Goal: Task Accomplishment & Management: Use online tool/utility

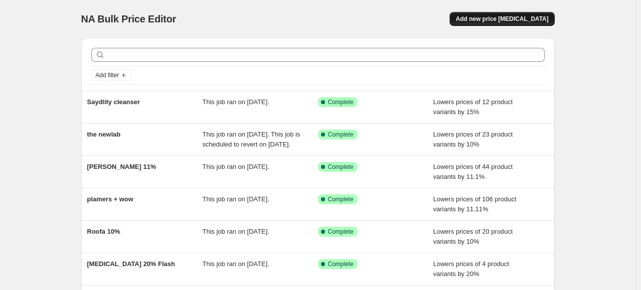
click at [493, 22] on span "Add new price [MEDICAL_DATA]" at bounding box center [501, 19] width 93 height 8
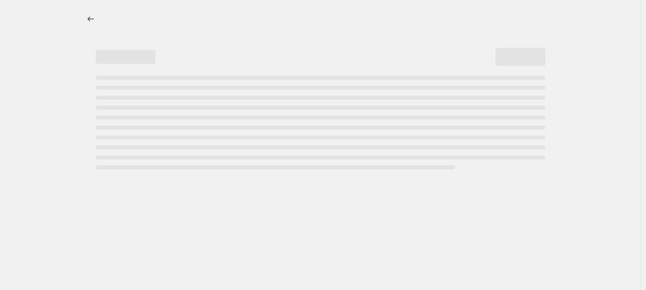
select select "percentage"
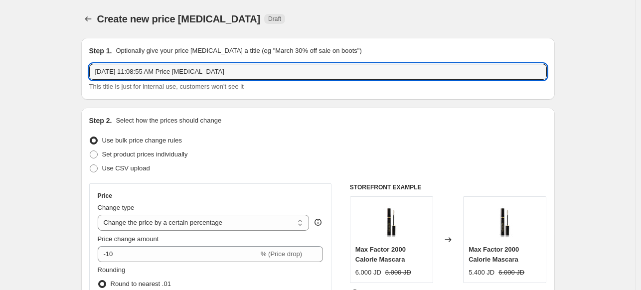
drag, startPoint x: 231, startPoint y: 70, endPoint x: 84, endPoint y: 56, distance: 147.6
click at [86, 65] on div "Step 1. Optionally give your price [MEDICAL_DATA] a title (eg "March 30% off sa…" at bounding box center [317, 69] width 473 height 62
type input "Raghad Organics 20%"
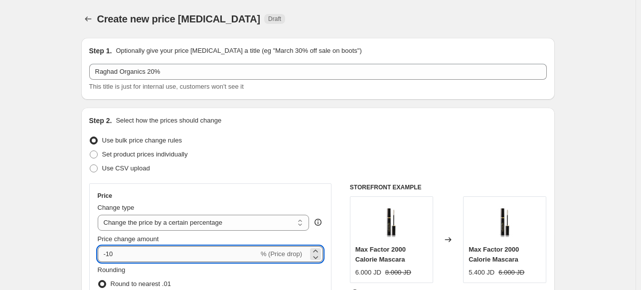
drag, startPoint x: 138, startPoint y: 257, endPoint x: 110, endPoint y: 258, distance: 28.4
click at [110, 258] on input "-10" at bounding box center [178, 254] width 161 height 16
type input "-20"
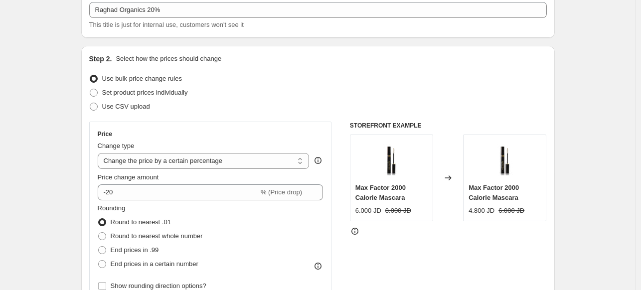
scroll to position [149, 0]
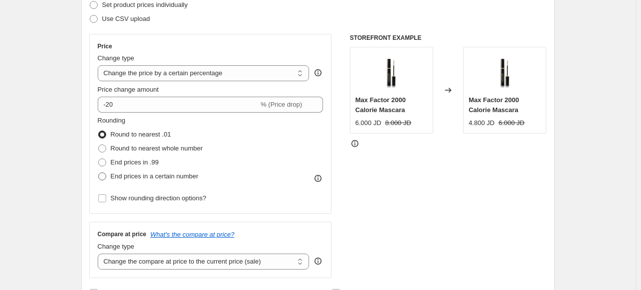
click at [126, 181] on span "End prices in a certain number" at bounding box center [155, 176] width 88 height 10
click at [99, 173] on input "End prices in a certain number" at bounding box center [98, 172] width 0 height 0
radio input "true"
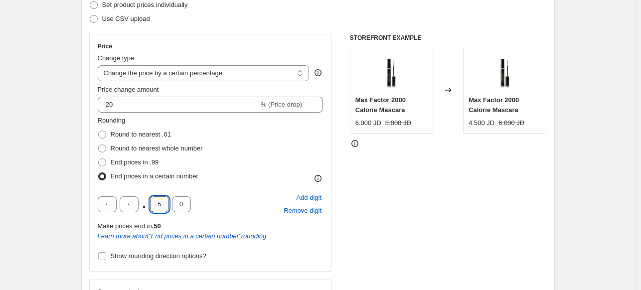
click at [165, 209] on input "5" at bounding box center [159, 204] width 19 height 16
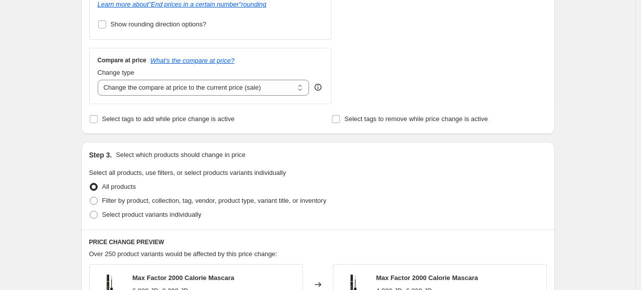
scroll to position [399, 0]
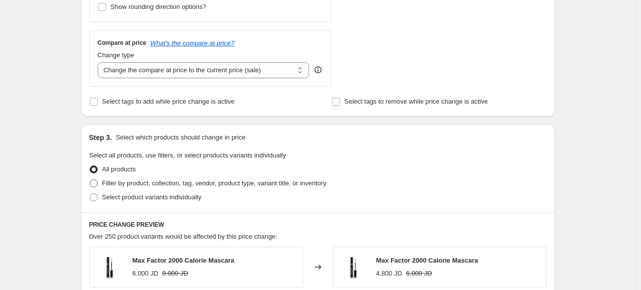
click at [108, 182] on span "Filter by product, collection, tag, vendor, product type, variant title, or inv…" at bounding box center [214, 182] width 224 height 7
click at [90, 180] on input "Filter by product, collection, tag, vendor, product type, variant title, or inv…" at bounding box center [90, 179] width 0 height 0
radio input "true"
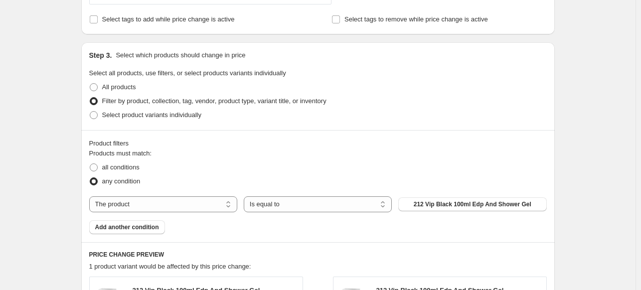
scroll to position [498, 0]
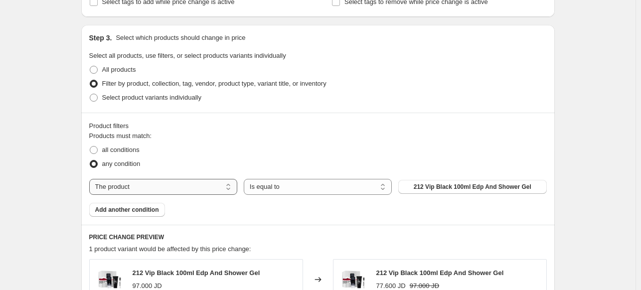
click at [175, 193] on select "The product The product's collection The product's tag The product's vendor The…" at bounding box center [163, 187] width 148 height 16
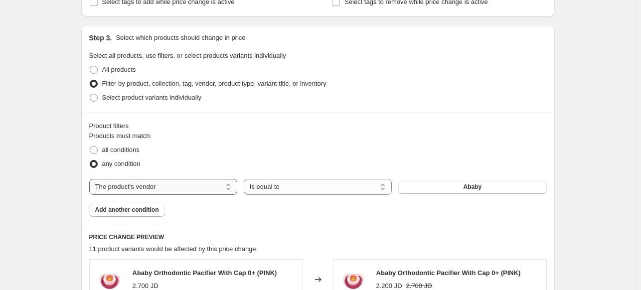
click at [205, 184] on select "The product The product's collection The product's tag The product's vendor The…" at bounding box center [163, 187] width 148 height 16
click at [205, 186] on select "The product The product's collection The product's tag The product's vendor The…" at bounding box center [163, 187] width 148 height 16
select select "collection"
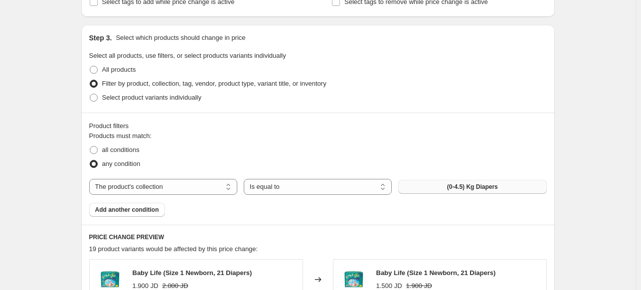
click at [464, 191] on span "(0-4.5) Kg Diapers" at bounding box center [472, 187] width 51 height 8
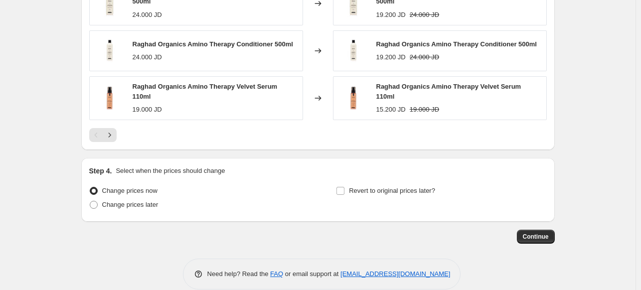
scroll to position [881, 0]
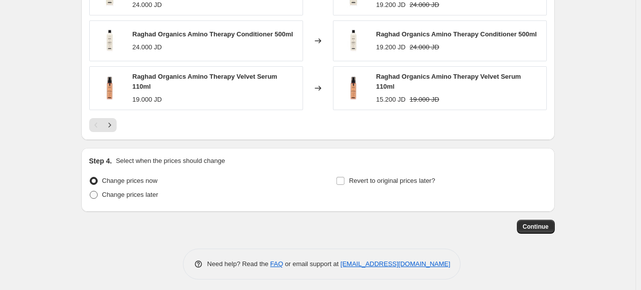
click at [158, 193] on span "Change prices later" at bounding box center [130, 194] width 56 height 7
click at [90, 191] on input "Change prices later" at bounding box center [90, 191] width 0 height 0
radio input "true"
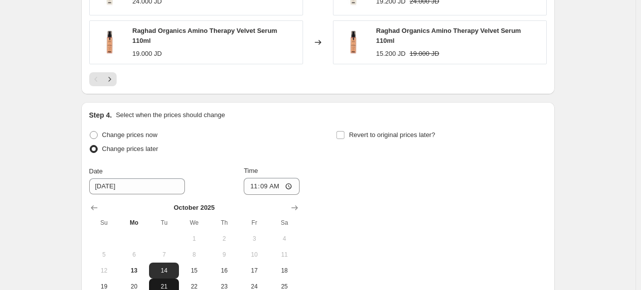
scroll to position [980, 0]
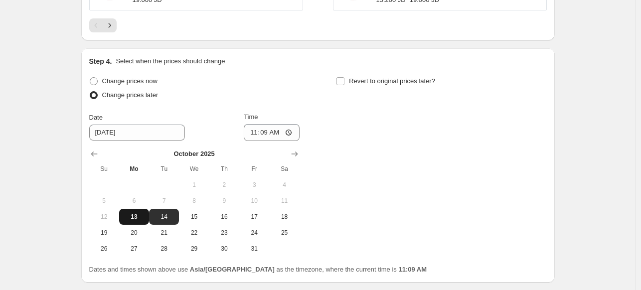
click at [135, 213] on span "13" at bounding box center [134, 217] width 22 height 8
type input "[DATE]"
click at [295, 124] on input "11:09" at bounding box center [272, 132] width 56 height 17
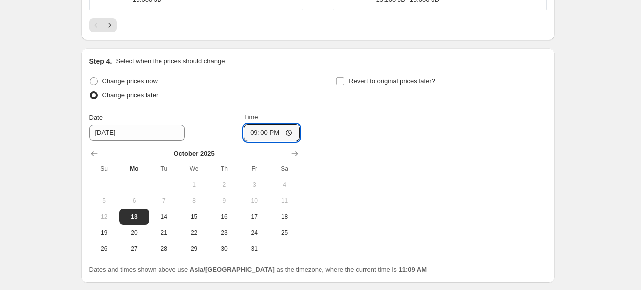
type input "21:00"
click at [369, 139] on div "Change prices now Change prices later Date [DATE] Time 21:00 [DATE] Su Mo Tu We…" at bounding box center [317, 165] width 457 height 182
click at [344, 78] on input "Revert to original prices later?" at bounding box center [340, 81] width 8 height 8
checkbox input "true"
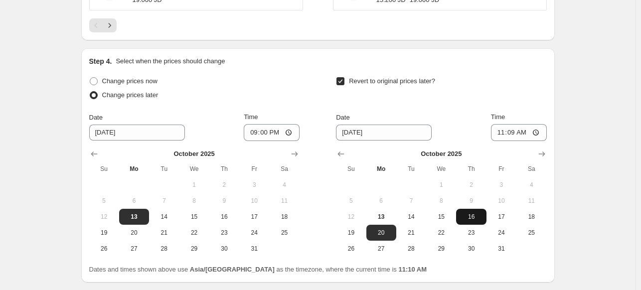
click at [464, 214] on span "16" at bounding box center [471, 217] width 22 height 8
type input "[DATE]"
click at [537, 129] on input "11:09" at bounding box center [519, 132] width 56 height 17
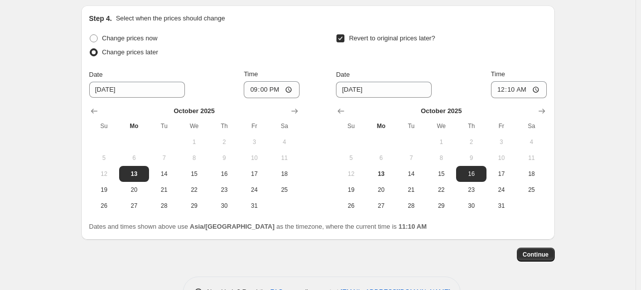
scroll to position [1051, 0]
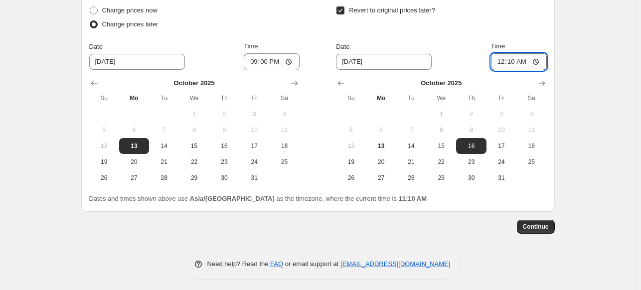
click at [513, 59] on input "00:10" at bounding box center [519, 61] width 56 height 17
click at [512, 58] on input "00:10" at bounding box center [519, 61] width 56 height 17
type input "00:05"
click at [531, 223] on span "Continue" at bounding box center [536, 227] width 26 height 8
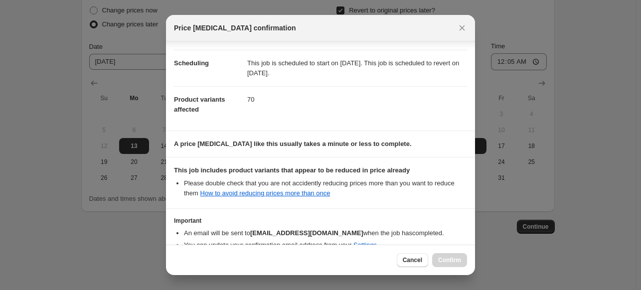
scroll to position [126, 0]
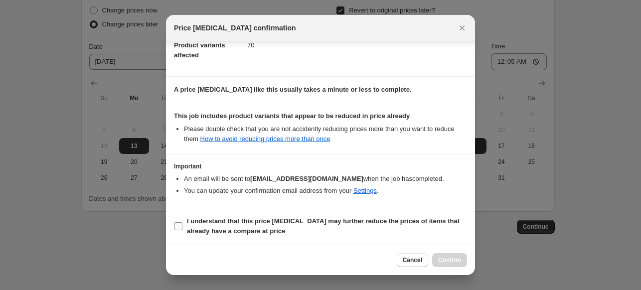
click at [270, 220] on b "I understand that this price [MEDICAL_DATA] may further reduce the prices of it…" at bounding box center [323, 225] width 273 height 17
click at [182, 222] on input "I understand that this price [MEDICAL_DATA] may further reduce the prices of it…" at bounding box center [178, 226] width 8 height 8
checkbox input "true"
click at [444, 268] on div "Cancel Confirm" at bounding box center [320, 260] width 309 height 30
click at [446, 262] on span "Confirm" at bounding box center [449, 260] width 23 height 8
